Goal: Information Seeking & Learning: Find specific page/section

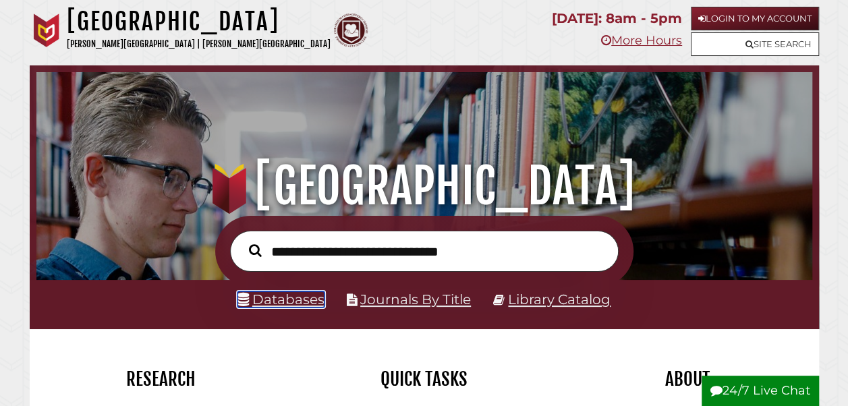
click at [305, 300] on link "Databases" at bounding box center [281, 300] width 87 height 16
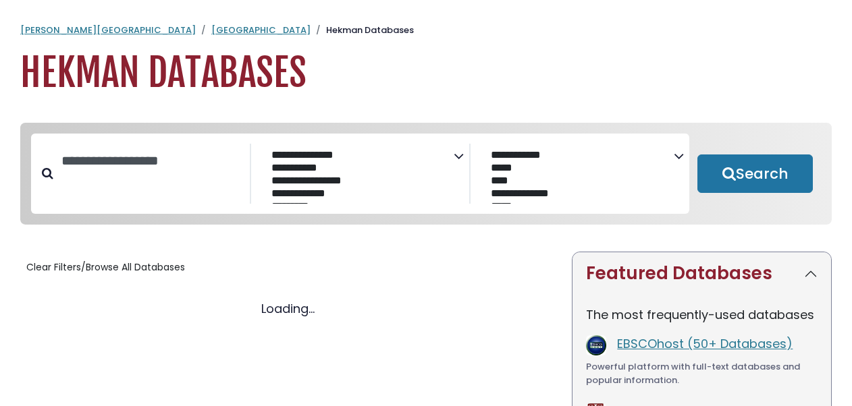
select select "Database Subject Filter"
select select "Database Vendors Filter"
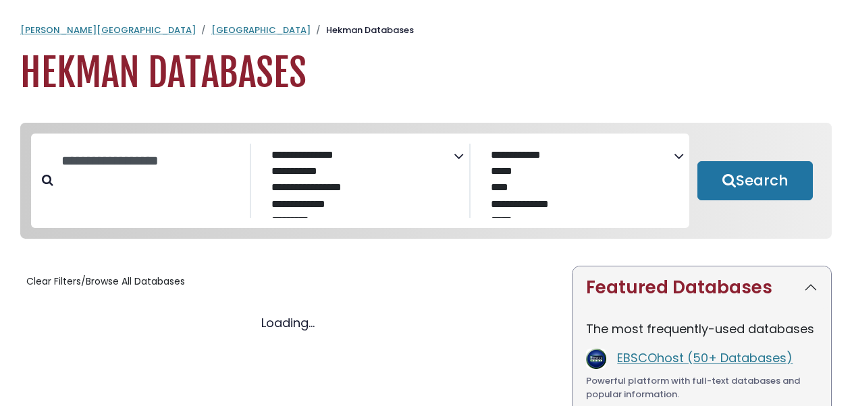
select select "Database Subject Filter"
select select "Database Vendors Filter"
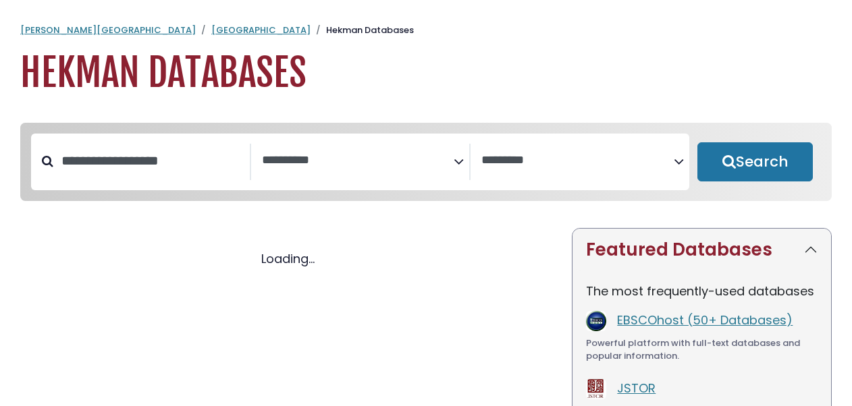
select select "Database Subject Filter"
select select "Database Vendors Filter"
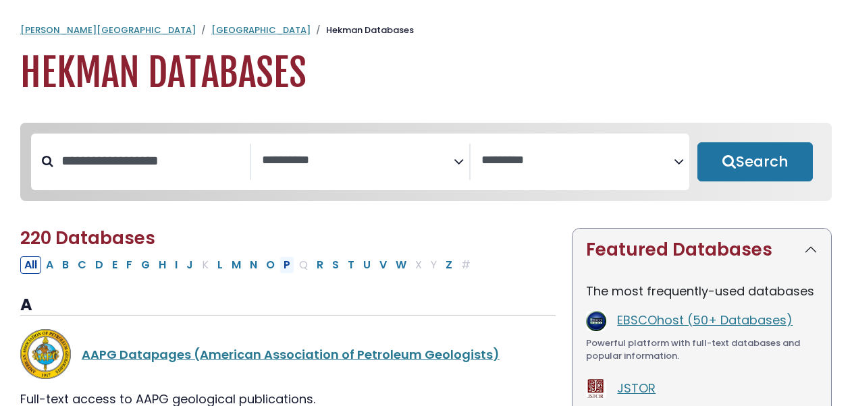
click at [279, 261] on button "P" at bounding box center [286, 265] width 15 height 18
select select "Database Subject Filter"
select select "Database Vendors Filter"
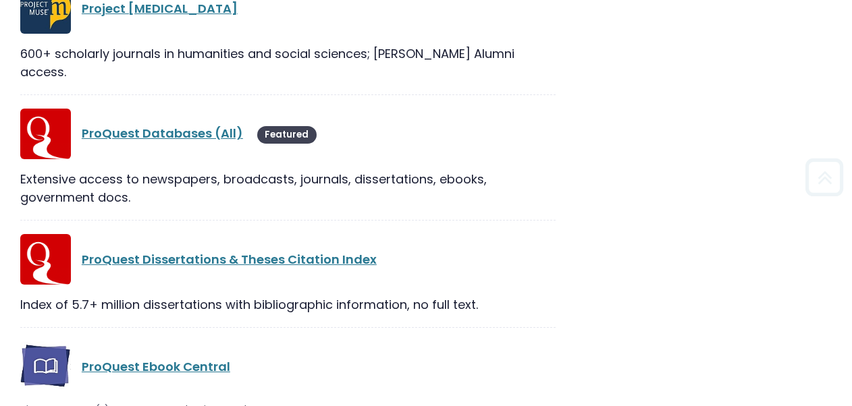
scroll to position [2334, 0]
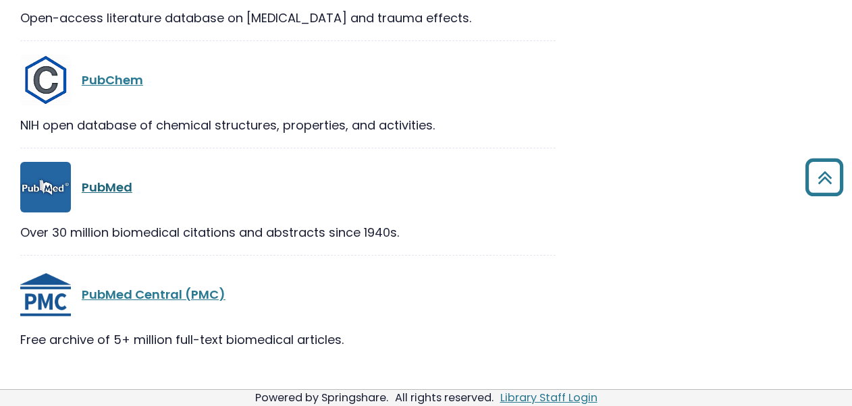
click at [88, 179] on link "PubMed" at bounding box center [107, 187] width 51 height 17
